Goal: Check status: Check status

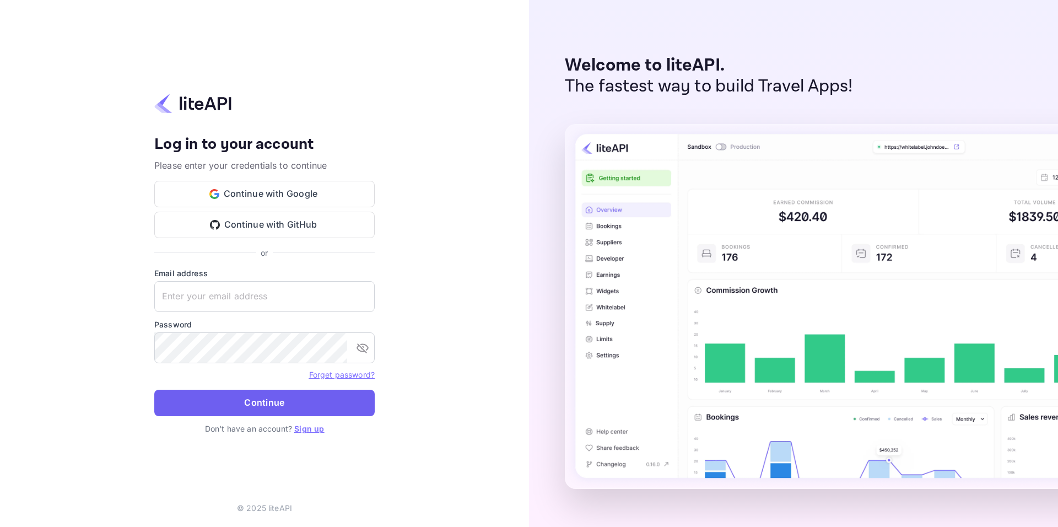
type input "adminpassword_support@yandex-team.ru"
click at [243, 394] on button "Continue" at bounding box center [264, 402] width 220 height 26
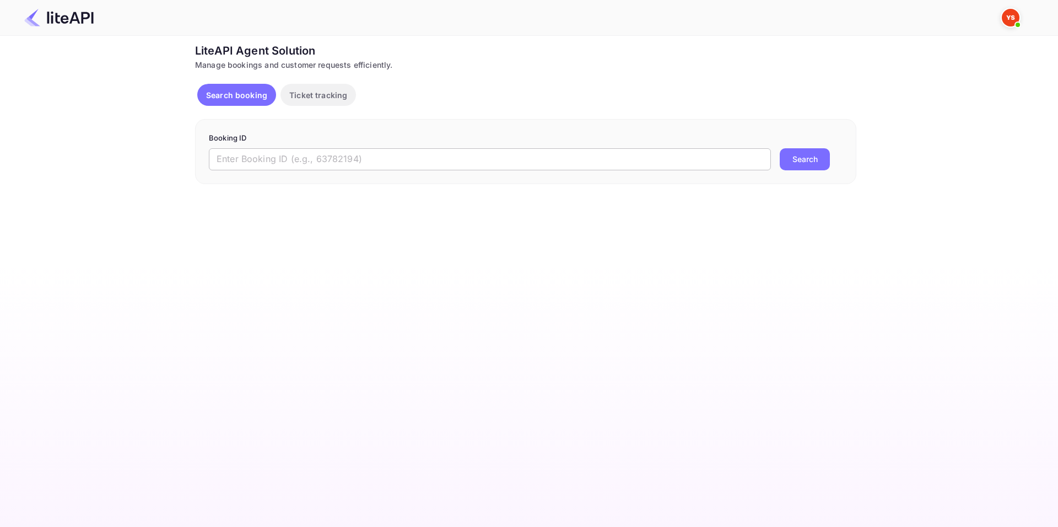
click at [298, 166] on input "text" at bounding box center [490, 159] width 562 height 22
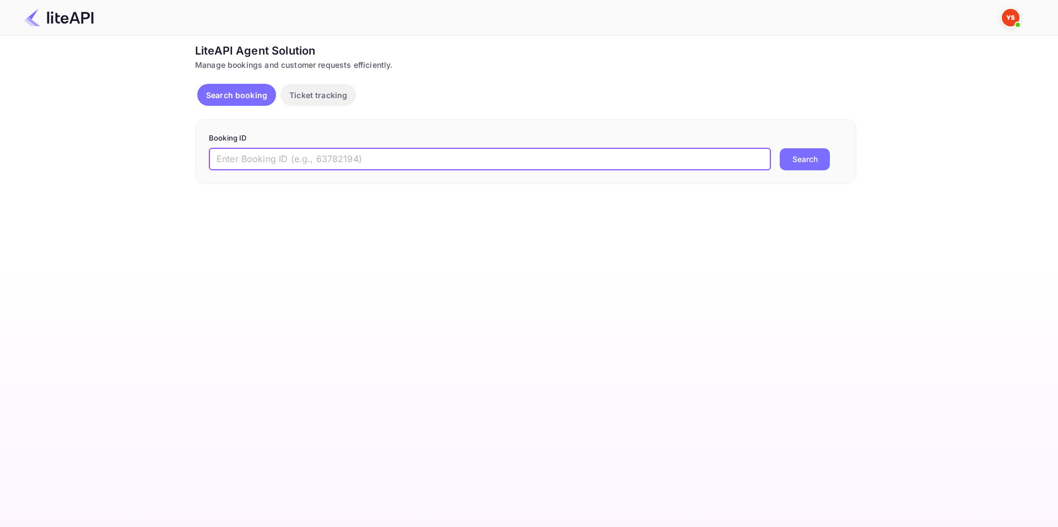
paste input "8859292"
type input "8859292"
click at [810, 160] on button "Search" at bounding box center [804, 159] width 50 height 22
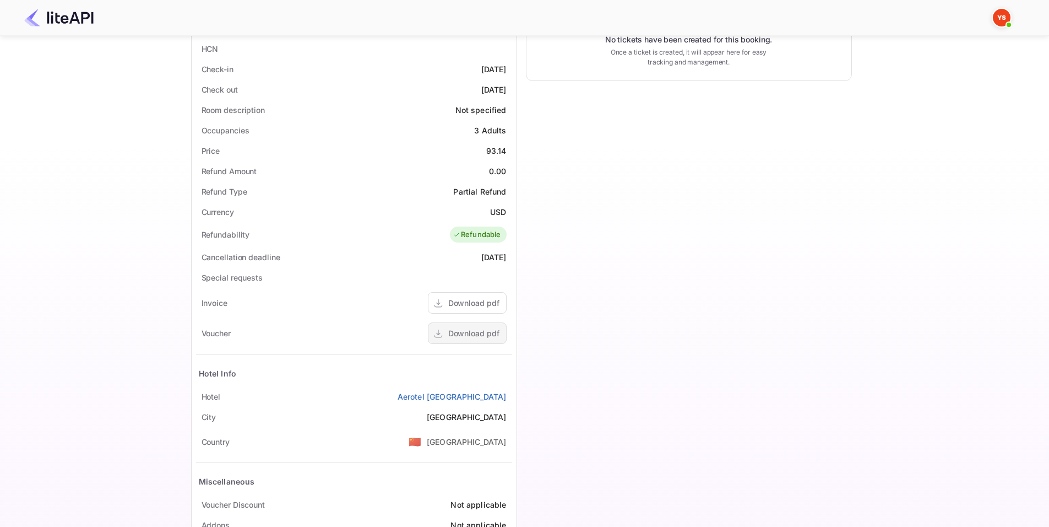
scroll to position [316, 0]
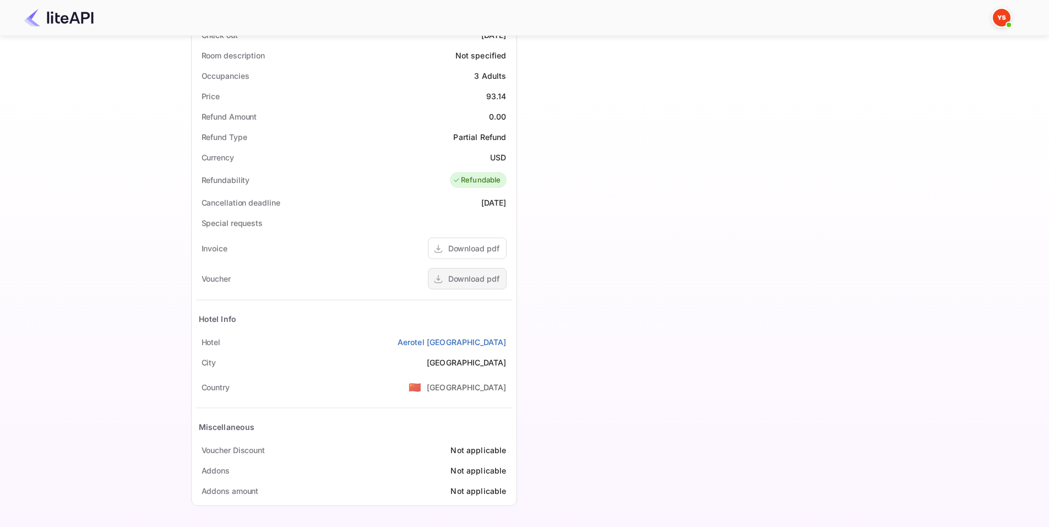
click at [475, 278] on div "Download pdf" at bounding box center [473, 279] width 51 height 12
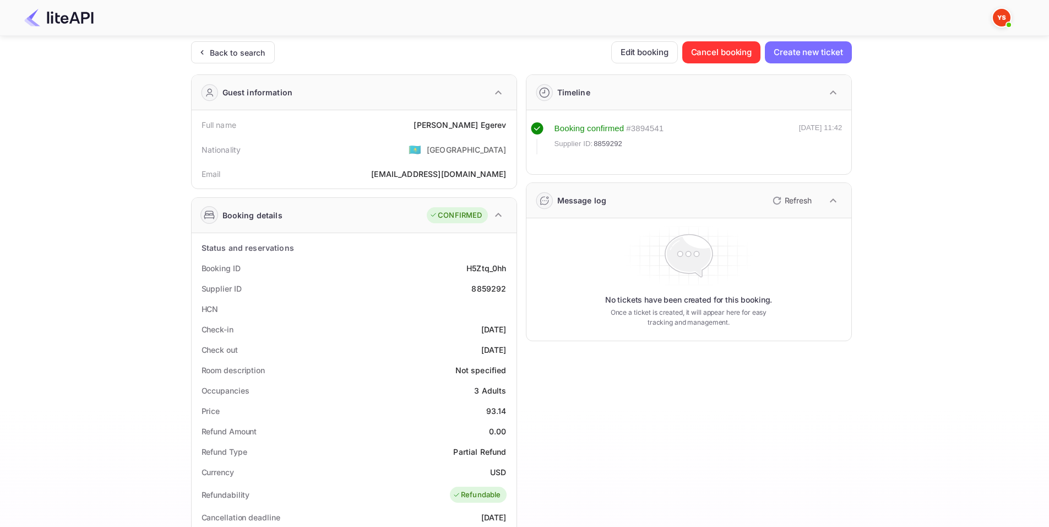
scroll to position [0, 0]
drag, startPoint x: 200, startPoint y: 266, endPoint x: 511, endPoint y: 347, distance: 321.7
click at [511, 347] on div "Status and reservations Booking ID H5Ztq_0hh Supplier ID 8859292 HCN Check-in […" at bounding box center [354, 528] width 316 height 578
copy div "Booking ID H5Ztq_0hh Supplier ID 8859292 HCN Check-in [DATE] Check out [DATE]"
drag, startPoint x: 201, startPoint y: 126, endPoint x: 508, endPoint y: 126, distance: 307.9
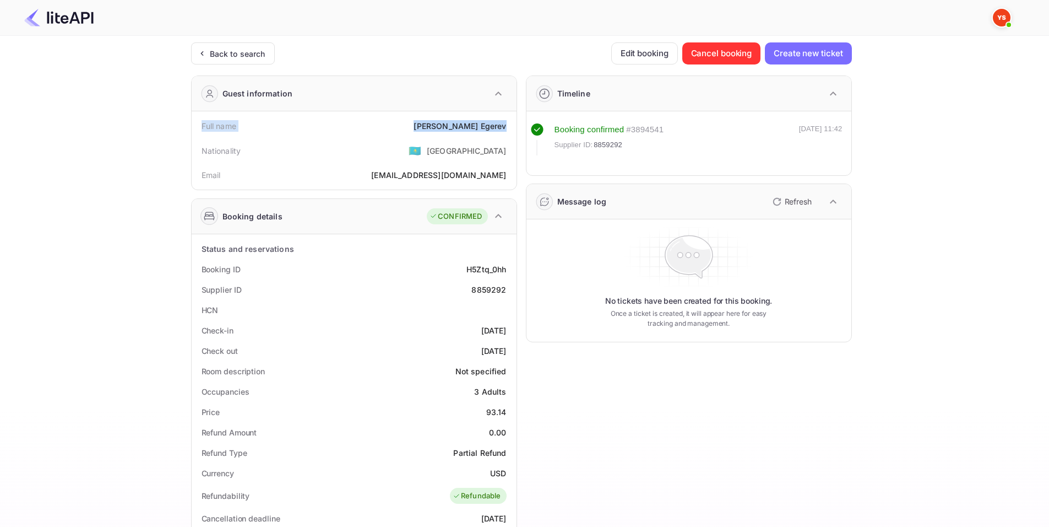
click at [508, 126] on div "Full name [PERSON_NAME]" at bounding box center [354, 126] width 316 height 20
copy div "Full name [PERSON_NAME]"
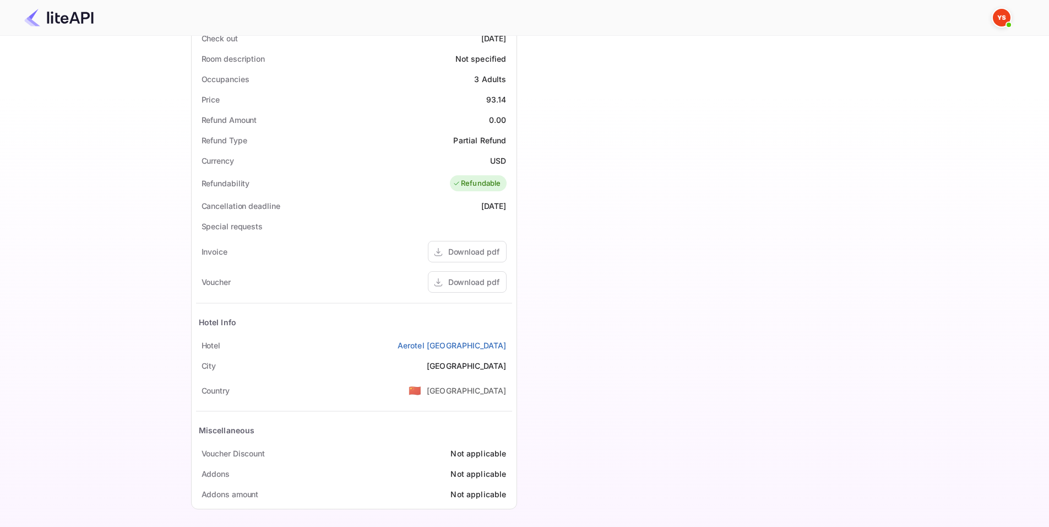
scroll to position [316, 0]
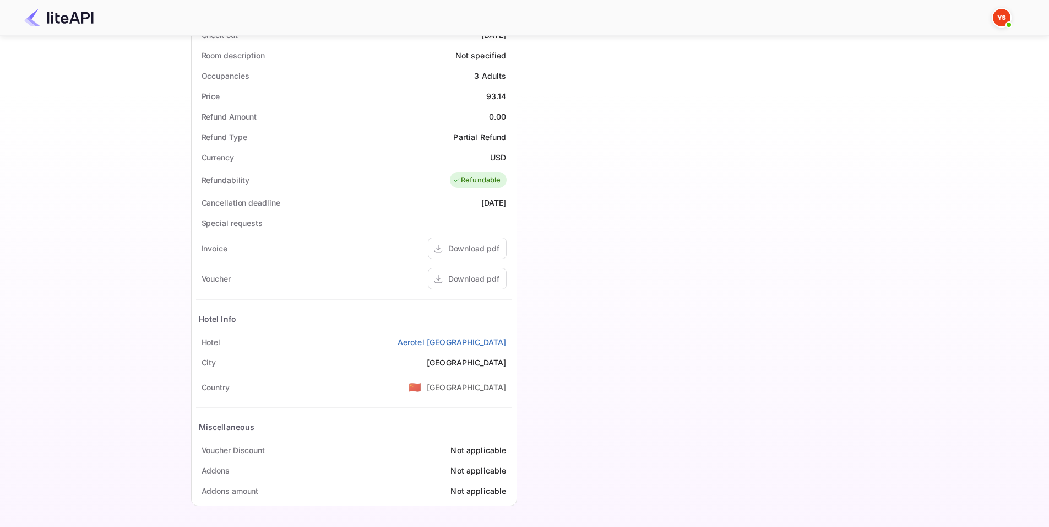
drag, startPoint x: 202, startPoint y: 339, endPoint x: 510, endPoint y: 340, distance: 308.5
click at [510, 340] on div "Hotel Aerotel [GEOGRAPHIC_DATA]" at bounding box center [354, 342] width 316 height 20
copy div "Hotel Aerotel [GEOGRAPHIC_DATA]"
